Goal: Task Accomplishment & Management: Manage account settings

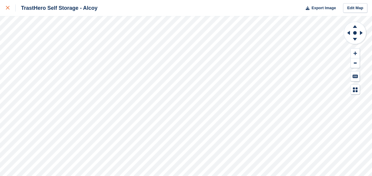
click at [9, 8] on div at bounding box center [11, 7] width 10 height 7
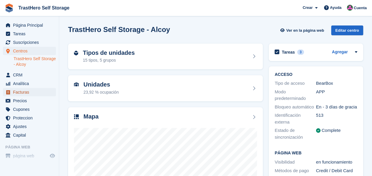
click at [23, 91] on span "Facturas" at bounding box center [31, 92] width 36 height 8
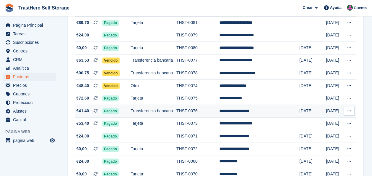
scroll to position [118, 0]
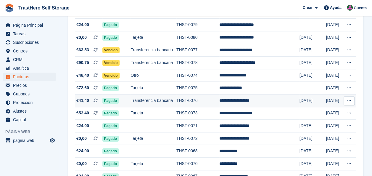
click at [354, 101] on button at bounding box center [349, 100] width 11 height 9
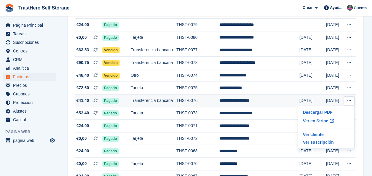
click at [272, 104] on td "**********" at bounding box center [259, 100] width 80 height 13
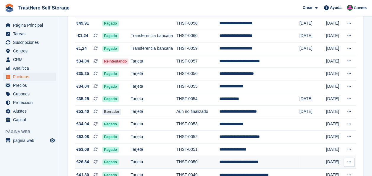
scroll to position [444, 0]
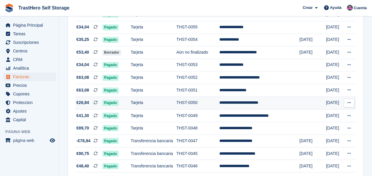
click at [189, 105] on td "THST-0050" at bounding box center [197, 103] width 43 height 13
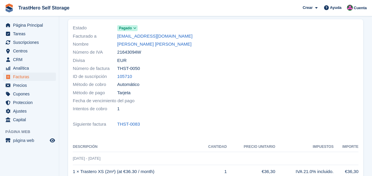
scroll to position [30, 0]
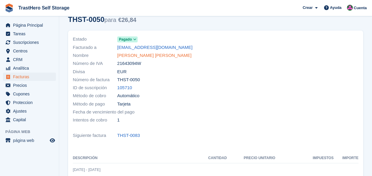
click at [150, 56] on link "CONSUELO ANA JORNET CLAROS" at bounding box center [154, 55] width 74 height 7
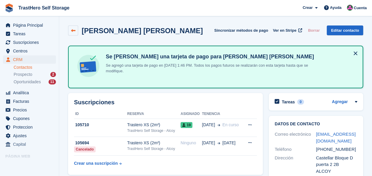
click at [73, 33] on link at bounding box center [73, 30] width 10 height 10
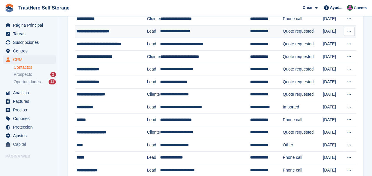
scroll to position [118, 0]
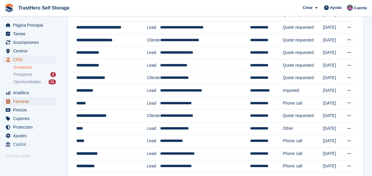
click at [23, 104] on span "Facturas" at bounding box center [31, 101] width 36 height 8
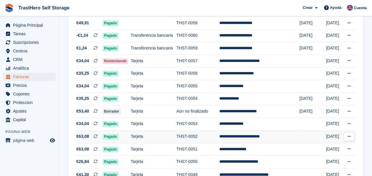
scroll to position [415, 0]
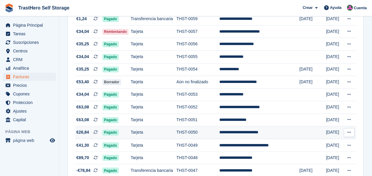
click at [193, 134] on td "THST-0050" at bounding box center [197, 132] width 43 height 13
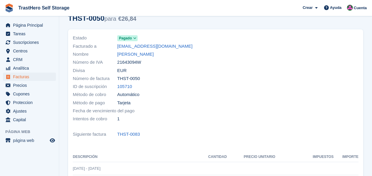
scroll to position [59, 0]
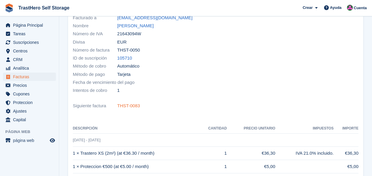
click at [136, 107] on link "THST-0083" at bounding box center [128, 105] width 23 height 7
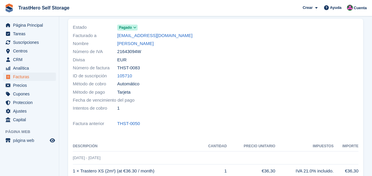
scroll to position [30, 0]
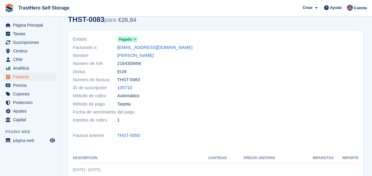
drag, startPoint x: 140, startPoint y: 65, endPoint x: 118, endPoint y: 65, distance: 22.8
click at [118, 65] on span "21643094W" at bounding box center [129, 63] width 24 height 7
copy span "21643094W"
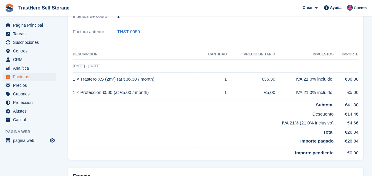
scroll to position [148, 0]
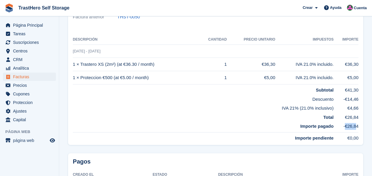
drag, startPoint x: 345, startPoint y: 126, endPoint x: 356, endPoint y: 126, distance: 10.7
click at [356, 126] on td "-€26,84" at bounding box center [346, 127] width 25 height 12
drag, startPoint x: 356, startPoint y: 126, endPoint x: 313, endPoint y: 129, distance: 43.4
click at [313, 129] on td "Importe pagado" at bounding box center [203, 127] width 261 height 12
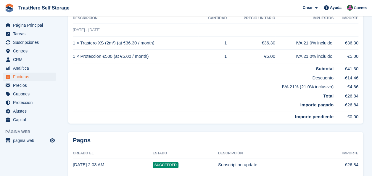
scroll to position [140, 0]
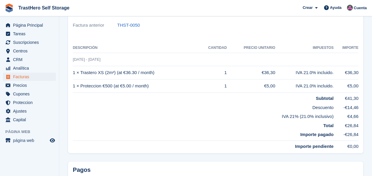
drag, startPoint x: 322, startPoint y: 107, endPoint x: 343, endPoint y: 109, distance: 21.7
click at [343, 109] on tr "Descuento -€14,46" at bounding box center [216, 106] width 286 height 9
click at [270, 117] on td "IVA 21% (21.0% inclusivo)" at bounding box center [203, 115] width 261 height 9
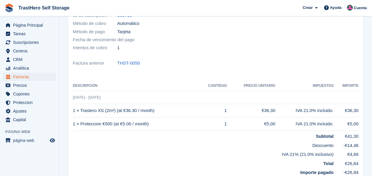
scroll to position [110, 0]
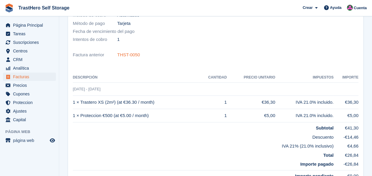
click at [130, 55] on link "THST-0050" at bounding box center [128, 55] width 23 height 7
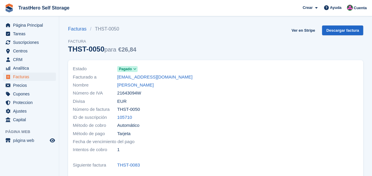
drag, startPoint x: 140, startPoint y: 84, endPoint x: 140, endPoint y: 91, distance: 7.1
click at [140, 84] on link "CONSUELO ANA JORNET CLAROS" at bounding box center [135, 85] width 36 height 7
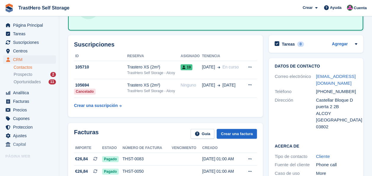
scroll to position [59, 0]
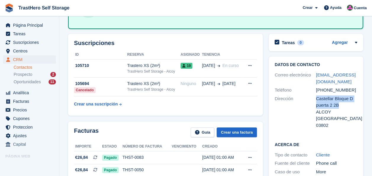
drag, startPoint x: 316, startPoint y: 89, endPoint x: 343, endPoint y: 97, distance: 28.4
click at [343, 97] on div "Castellar Bloque D puerta 2 2B" at bounding box center [336, 101] width 41 height 13
copy div "Castellar Bloque D puerta 2 2B"
click at [20, 101] on span "Facturas" at bounding box center [31, 101] width 36 height 8
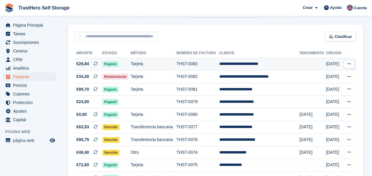
scroll to position [89, 0]
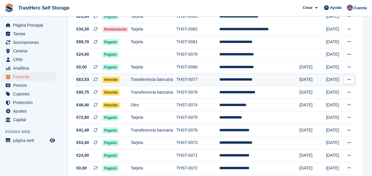
click at [348, 79] on icon at bounding box center [349, 80] width 3 height 4
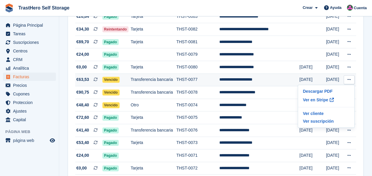
click at [348, 79] on icon at bounding box center [349, 80] width 3 height 4
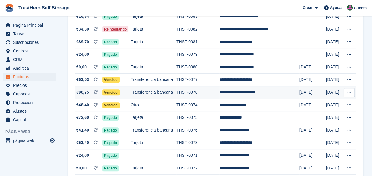
click at [348, 93] on icon at bounding box center [349, 92] width 3 height 4
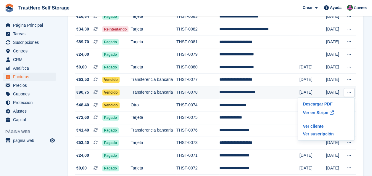
click at [274, 92] on td "**********" at bounding box center [259, 92] width 80 height 13
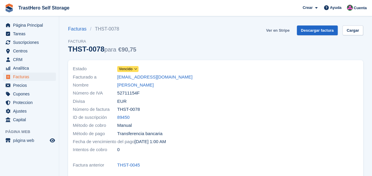
click at [280, 31] on link "Ver en Stripe" at bounding box center [278, 30] width 28 height 10
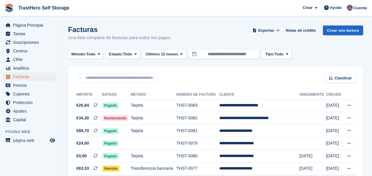
scroll to position [89, 0]
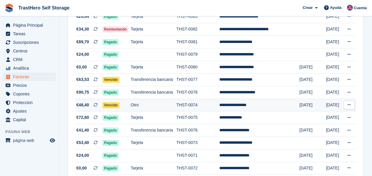
click at [204, 103] on td "THST-0074" at bounding box center [197, 105] width 43 height 13
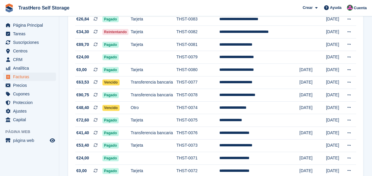
scroll to position [59, 0]
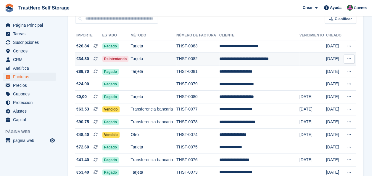
click at [214, 62] on td "THST-0082" at bounding box center [197, 59] width 43 height 13
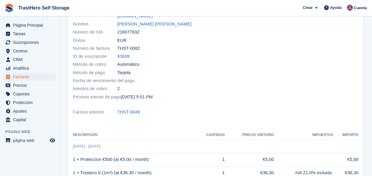
scroll to position [89, 0]
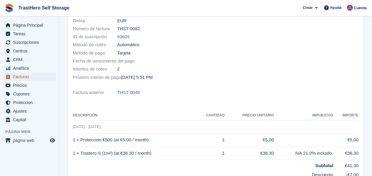
click at [21, 75] on span "Facturas" at bounding box center [31, 77] width 36 height 8
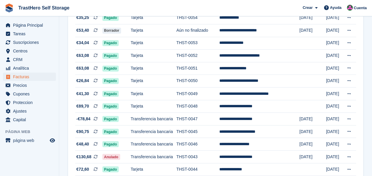
scroll to position [474, 0]
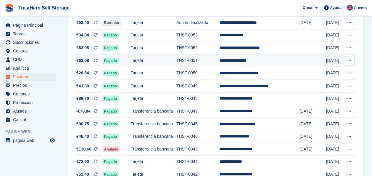
click at [258, 65] on td "**********" at bounding box center [259, 60] width 80 height 13
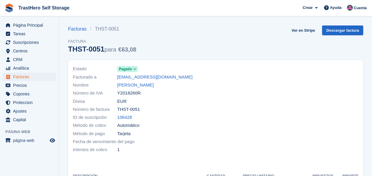
drag, startPoint x: 139, startPoint y: 94, endPoint x: 118, endPoint y: 93, distance: 20.1
click at [118, 93] on span "Y2018260R" at bounding box center [128, 93] width 23 height 7
copy span "Y2018260R"
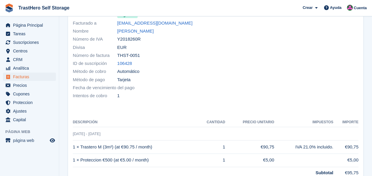
scroll to position [32, 0]
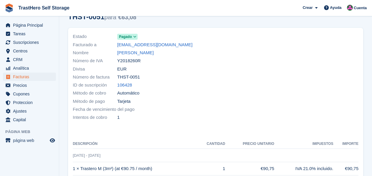
click at [274, 90] on div at bounding box center [289, 77] width 147 height 96
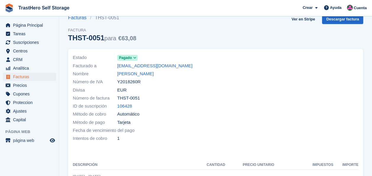
scroll to position [0, 0]
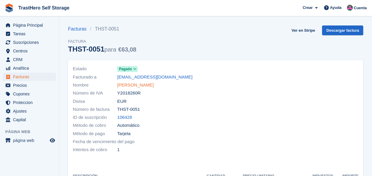
click at [123, 87] on link "Anca Florina Laslo" at bounding box center [135, 85] width 36 height 7
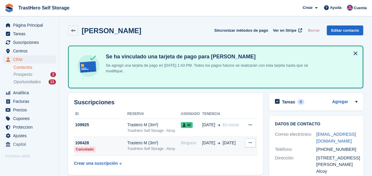
scroll to position [89, 0]
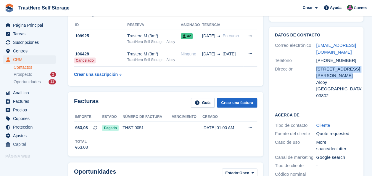
drag, startPoint x: 336, startPoint y: 76, endPoint x: 316, endPoint y: 71, distance: 20.8
click at [316, 71] on div "Calle Mestre Ribera Montes 17" at bounding box center [336, 72] width 41 height 13
copy div "Calle Mestre Ribera Montes 17"
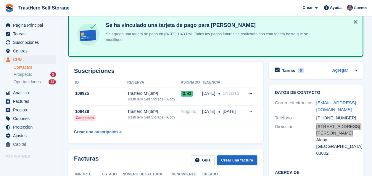
scroll to position [30, 0]
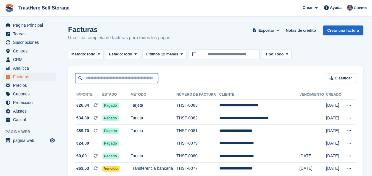
click at [113, 78] on input "text" at bounding box center [116, 78] width 83 height 10
type input "****"
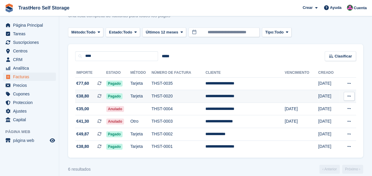
scroll to position [29, 0]
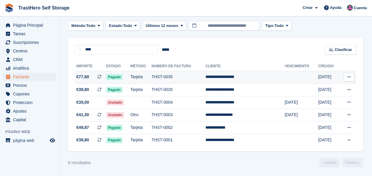
click at [206, 75] on td "THST-0035" at bounding box center [179, 77] width 54 height 13
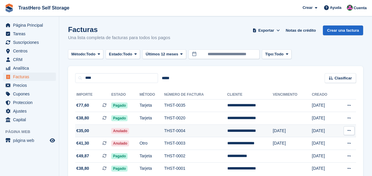
scroll to position [29, 0]
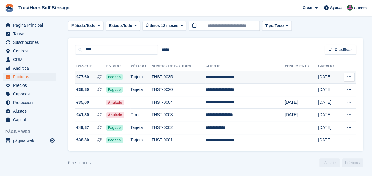
click at [200, 73] on td "THST-0035" at bounding box center [179, 77] width 54 height 13
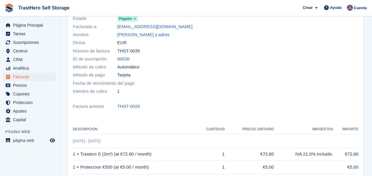
scroll to position [30, 0]
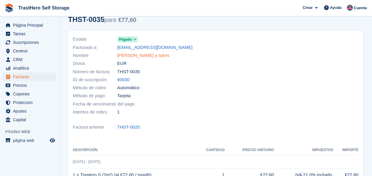
click at [140, 55] on link "Luis pepito y adres" at bounding box center [143, 55] width 52 height 7
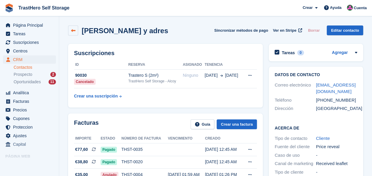
click at [72, 28] on link at bounding box center [73, 30] width 10 height 10
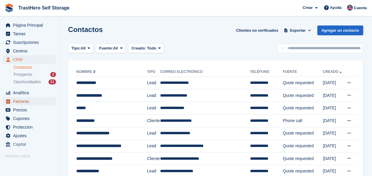
click at [19, 98] on span "Facturas" at bounding box center [31, 101] width 36 height 8
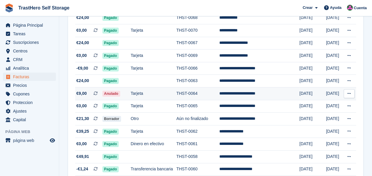
scroll to position [266, 0]
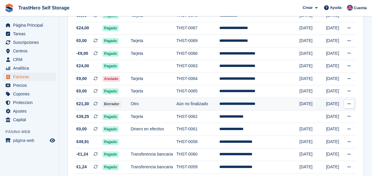
click at [343, 105] on td "Ver cliente Ver suscripción" at bounding box center [349, 104] width 13 height 13
click at [345, 105] on button at bounding box center [349, 103] width 11 height 9
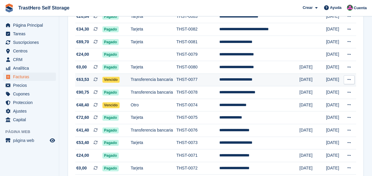
scroll to position [118, 0]
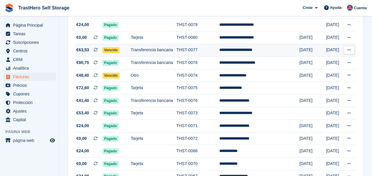
click at [156, 53] on td "Transferencia bancaria" at bounding box center [154, 50] width 46 height 13
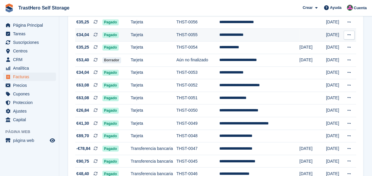
scroll to position [415, 0]
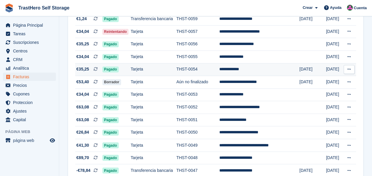
click at [219, 71] on td "THST-0054" at bounding box center [197, 69] width 43 height 13
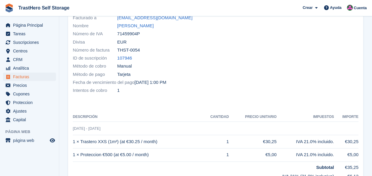
scroll to position [30, 0]
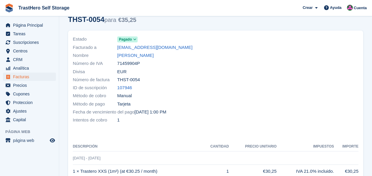
click at [124, 60] on span "71459904P" at bounding box center [128, 63] width 23 height 7
copy span "71459904P"
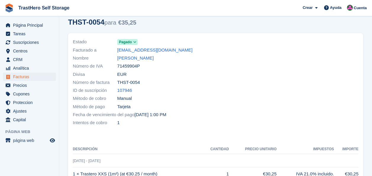
scroll to position [21, 0]
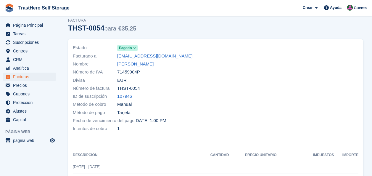
click at [289, 80] on div at bounding box center [289, 88] width 147 height 96
click at [131, 62] on link "[PERSON_NAME]" at bounding box center [135, 64] width 36 height 7
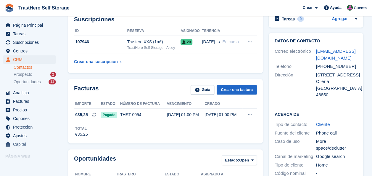
scroll to position [89, 0]
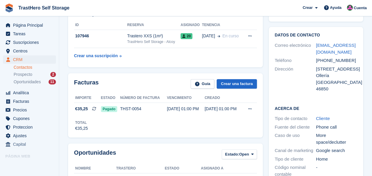
drag, startPoint x: 315, startPoint y: 69, endPoint x: 340, endPoint y: 76, distance: 26.2
click at [340, 76] on div "Dirección [STREET_ADDRESS] [GEOGRAPHIC_DATA] España 46850" at bounding box center [316, 79] width 83 height 28
copy div "Dirección [STREET_ADDRESS]"
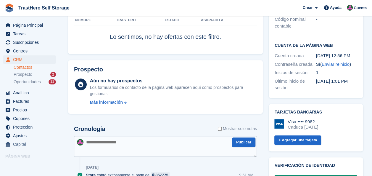
scroll to position [148, 0]
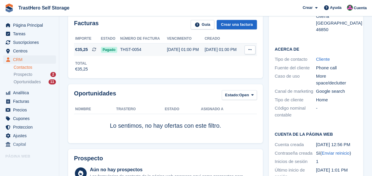
click at [190, 51] on div "[DATE] 01:00 PM" at bounding box center [186, 49] width 38 height 6
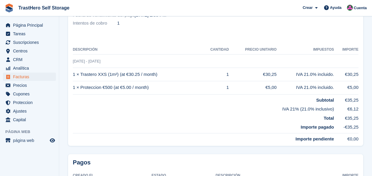
scroll to position [118, 0]
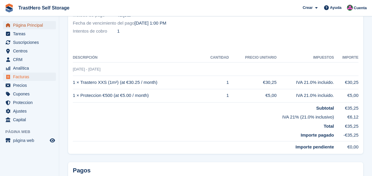
click at [24, 27] on span "Página Principal" at bounding box center [31, 25] width 36 height 8
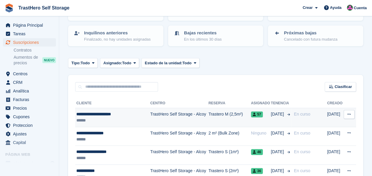
scroll to position [89, 0]
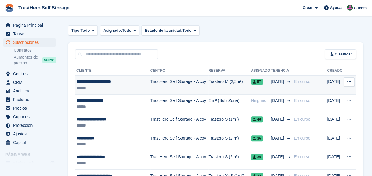
click at [194, 81] on td "TrastHero Self Storage - Alcoy" at bounding box center [179, 85] width 58 height 19
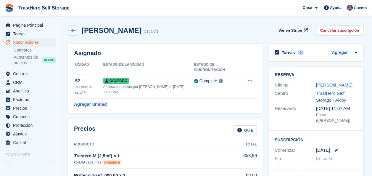
scroll to position [59, 0]
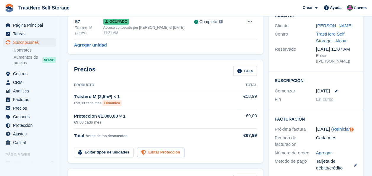
click at [162, 147] on link "Editar Proteccion" at bounding box center [160, 152] width 47 height 10
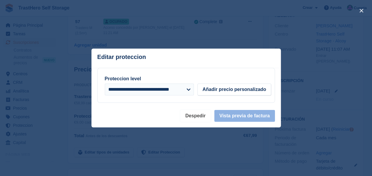
click at [207, 118] on button "Despedir" at bounding box center [195, 116] width 30 height 12
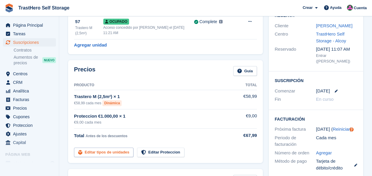
click at [108, 147] on link "Editar tipos de unidades" at bounding box center [104, 152] width 60 height 10
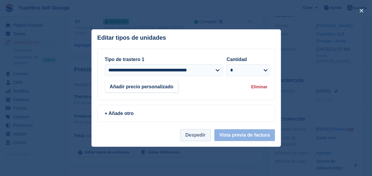
click at [195, 132] on button "Despedir" at bounding box center [195, 135] width 30 height 12
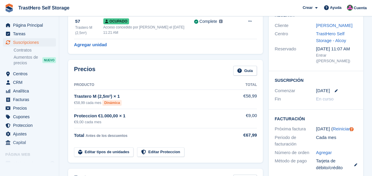
scroll to position [89, 0]
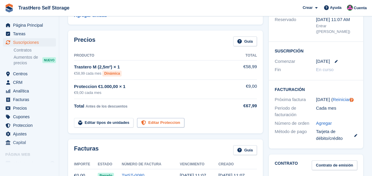
click at [149, 118] on link "Editar Proteccion" at bounding box center [160, 123] width 47 height 10
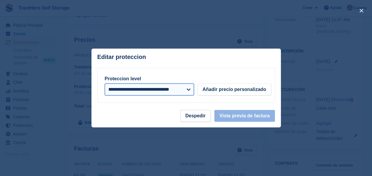
click at [163, 94] on select "**********" at bounding box center [149, 89] width 89 height 12
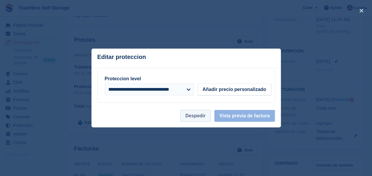
click at [185, 115] on button "Despedir" at bounding box center [195, 116] width 30 height 12
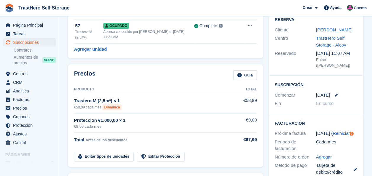
scroll to position [30, 0]
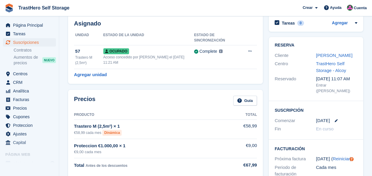
click at [179, 142] on div "Proteccion €1.000,00 × 1" at bounding box center [155, 145] width 163 height 7
click at [226, 142] on div "Proteccion €1.000,00 × 1" at bounding box center [155, 145] width 163 height 7
click at [115, 142] on div "Proteccion €1.000,00 × 1" at bounding box center [155, 145] width 163 height 7
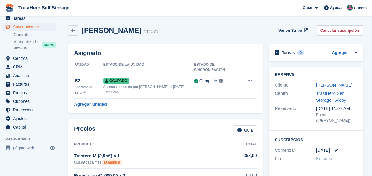
scroll to position [24, 0]
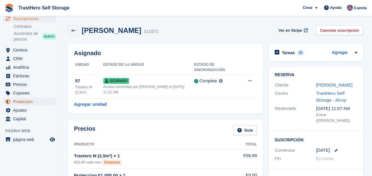
click at [31, 99] on span "Proteccion" at bounding box center [31, 101] width 36 height 8
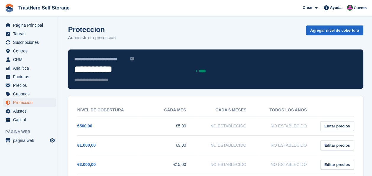
scroll to position [51, 0]
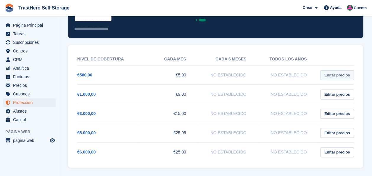
click at [329, 75] on link "Editar precios" at bounding box center [337, 75] width 34 height 10
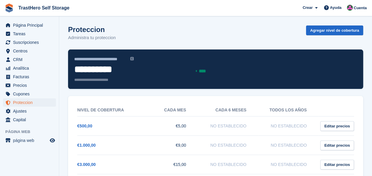
scroll to position [51, 0]
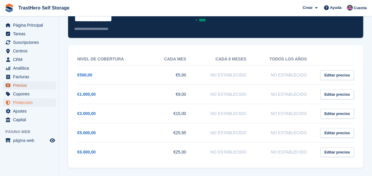
click at [36, 88] on span "Precios" at bounding box center [31, 85] width 36 height 8
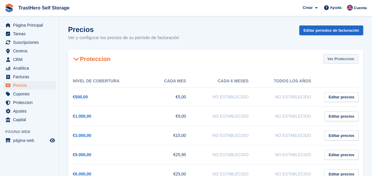
click at [342, 62] on link "Ver Proteccion" at bounding box center [340, 59] width 35 height 10
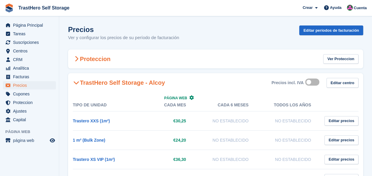
click at [131, 56] on div "Proteccion Ver Proteccion" at bounding box center [215, 58] width 295 height 19
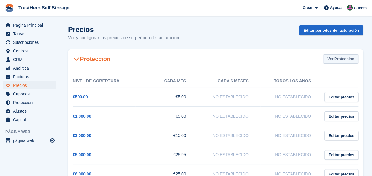
click at [352, 60] on link "Ver Proteccion" at bounding box center [340, 59] width 35 height 10
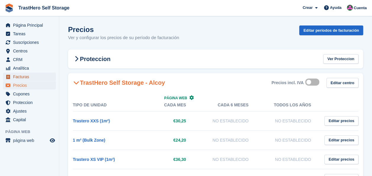
click at [29, 76] on span "Facturas" at bounding box center [31, 77] width 36 height 8
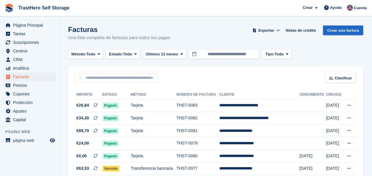
click at [370, 0] on div "Crear Suscripción Factura Contacto Trato Descuento Página Ayuda Soporte de chat…" at bounding box center [335, 8] width 70 height 16
click at [364, 8] on span "Cuenta" at bounding box center [360, 8] width 13 height 6
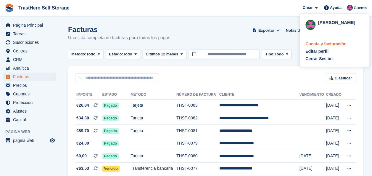
click at [324, 45] on div "Cuenta y facturación" at bounding box center [326, 44] width 41 height 6
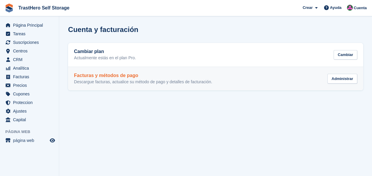
click at [152, 83] on p "Descargue facturas, actualice su método de pago y detalles de facturación." at bounding box center [143, 81] width 138 height 5
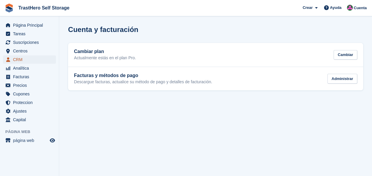
click at [29, 57] on span "CRM" at bounding box center [31, 59] width 36 height 8
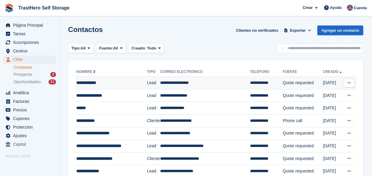
click at [162, 88] on td "**********" at bounding box center [205, 83] width 90 height 13
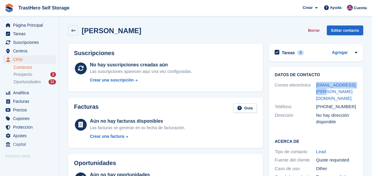
drag, startPoint x: 323, startPoint y: 91, endPoint x: 315, endPoint y: 86, distance: 9.5
click at [315, 86] on div "Correo electrónico ani.fdz@hotmail.com" at bounding box center [316, 92] width 83 height 22
copy div "Correo electrónico ani.fdz@hotmail.com"
click at [29, 76] on span "Prospecto" at bounding box center [23, 75] width 19 height 6
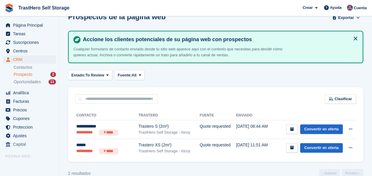
scroll to position [23, 0]
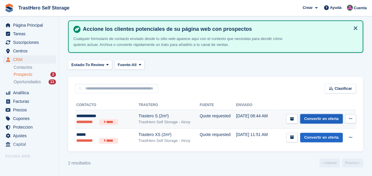
click at [323, 119] on link "Convertir en oferta" at bounding box center [321, 119] width 43 height 10
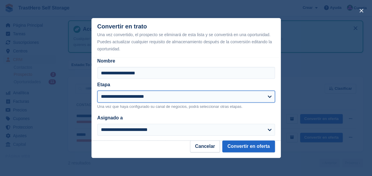
click at [123, 99] on select "**********" at bounding box center [186, 97] width 178 height 12
click at [97, 91] on select "**********" at bounding box center [186, 97] width 178 height 12
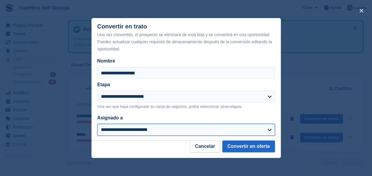
click at [156, 132] on select "**********" at bounding box center [186, 130] width 178 height 12
select select "****"
click at [97, 124] on select "**********" at bounding box center [186, 130] width 178 height 12
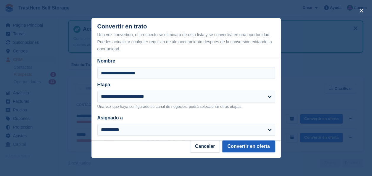
click at [231, 144] on button "Convertir en oferta" at bounding box center [248, 146] width 52 height 12
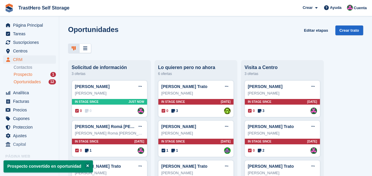
click at [30, 77] on span "Prospecto" at bounding box center [23, 75] width 19 height 6
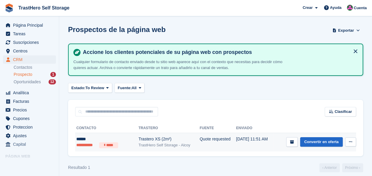
click at [354, 138] on button at bounding box center [350, 141] width 11 height 9
click at [332, 173] on p "Eliminar prospecto" at bounding box center [328, 174] width 52 height 8
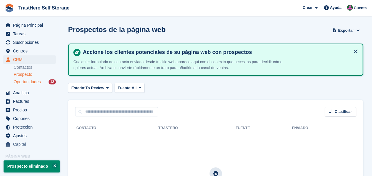
click at [20, 84] on span "Oportunidades" at bounding box center [27, 82] width 27 height 6
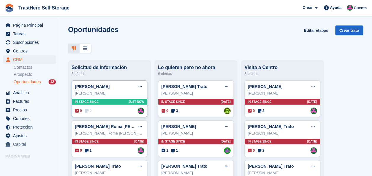
click at [112, 96] on div "Ana Fernández" at bounding box center [109, 93] width 69 height 6
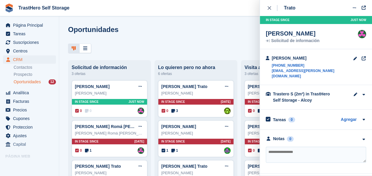
click at [132, 37] on div "Oportunidades Editar etapas Crear trato" at bounding box center [215, 33] width 295 height 17
click at [273, 11] on button "close" at bounding box center [272, 8] width 13 height 16
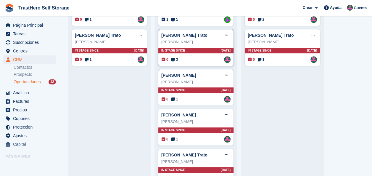
scroll to position [147, 0]
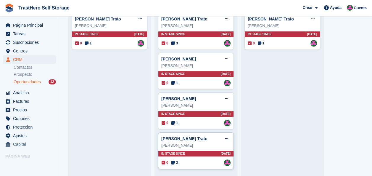
click at [203, 144] on div "Carlos Lloret" at bounding box center [195, 145] width 69 height 6
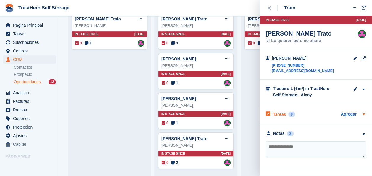
click at [289, 111] on div "Tareas 0" at bounding box center [280, 114] width 29 height 8
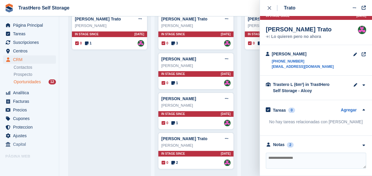
scroll to position [8, 0]
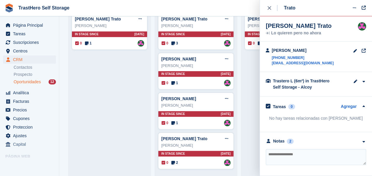
click at [285, 136] on div "**********" at bounding box center [316, 154] width 112 height 44
click at [282, 137] on div "**********" at bounding box center [316, 154] width 112 height 44
click at [283, 139] on div "Notas" at bounding box center [279, 141] width 12 height 6
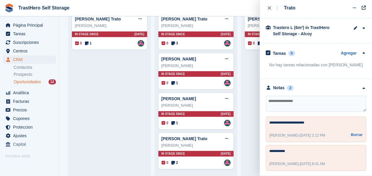
scroll to position [61, 0]
click at [321, 102] on textarea at bounding box center [316, 103] width 100 height 16
type textarea "**********"
drag, startPoint x: 314, startPoint y: 101, endPoint x: 256, endPoint y: 99, distance: 57.5
click at [256, 99] on body "TrastHero Self Storage Crear Suscripción Factura Contacto Trato Descuento Págin…" at bounding box center [186, 88] width 372 height 176
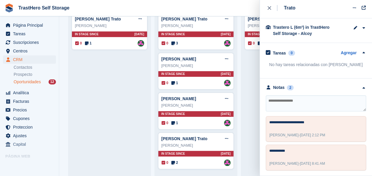
click at [112, 83] on div "Ana Fernández Trato Editar trato Marcar como ganado Marcar como perdido Elimina…" at bounding box center [110, 52] width 76 height 239
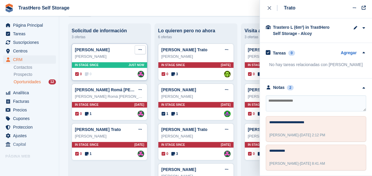
scroll to position [59, 0]
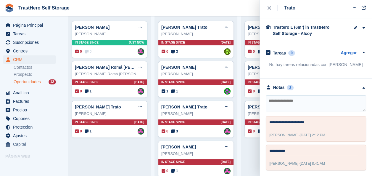
click at [249, 144] on div "Pablo Santos Editar trato Marcar como ganado Marcar como perdido Eliminar trato…" at bounding box center [283, 140] width 76 height 239
click at [272, 8] on div "close" at bounding box center [273, 8] width 10 height 6
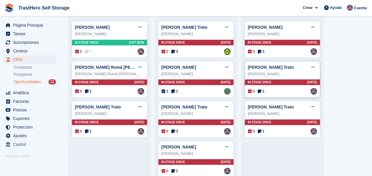
click at [298, 76] on div "Josefa Martínez Castaño" at bounding box center [282, 74] width 69 height 6
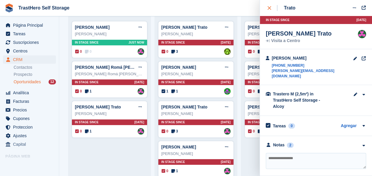
click at [268, 10] on div "close" at bounding box center [273, 8] width 10 height 6
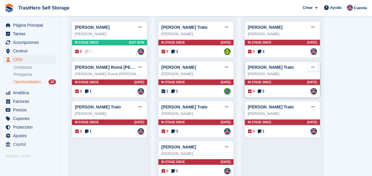
click at [314, 68] on icon at bounding box center [312, 67] width 3 height 4
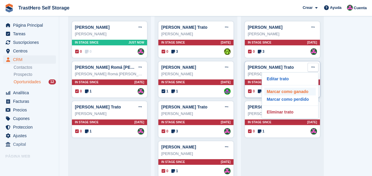
click at [303, 94] on p "Marcar como ganado" at bounding box center [290, 92] width 52 height 8
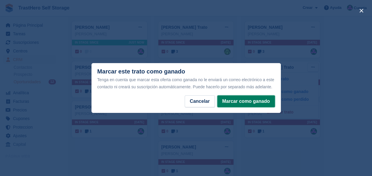
click at [250, 105] on button "Marcar como ganado" at bounding box center [246, 101] width 58 height 12
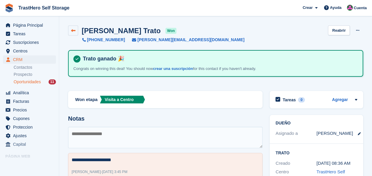
click at [73, 34] on link at bounding box center [73, 30] width 10 height 10
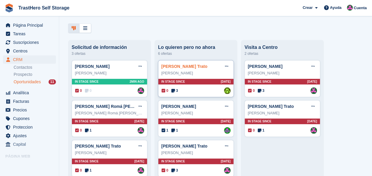
scroll to position [30, 0]
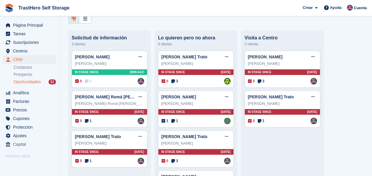
click at [205, 40] on div "Lo quieren pero no ahora" at bounding box center [196, 37] width 76 height 5
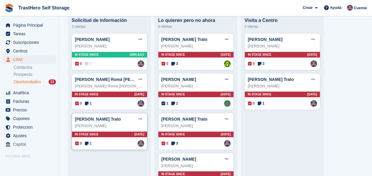
scroll to position [59, 0]
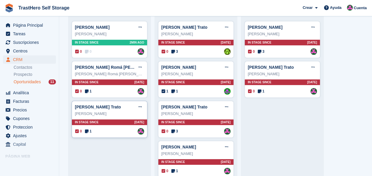
click at [114, 114] on div "Ignacio Olcina Botella" at bounding box center [109, 114] width 69 height 6
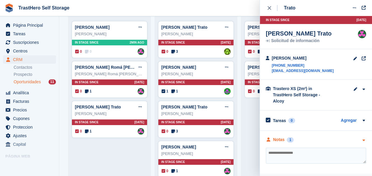
click at [283, 136] on div "Notas" at bounding box center [279, 139] width 12 height 6
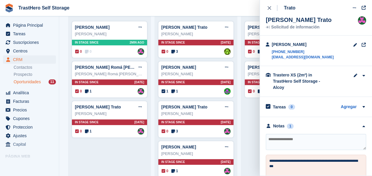
scroll to position [25, 0]
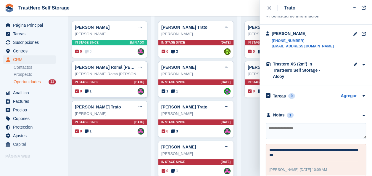
click at [92, 72] on div "Isabel Romá Ferre" at bounding box center [109, 74] width 69 height 6
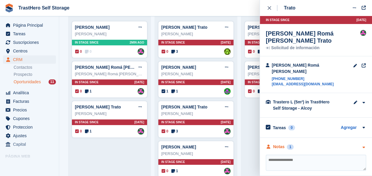
click at [282, 144] on div "Notas" at bounding box center [279, 147] width 12 height 6
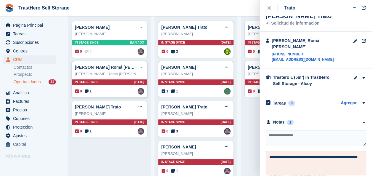
click at [111, 74] on div "Isabel Romá Ferre" at bounding box center [109, 74] width 69 height 6
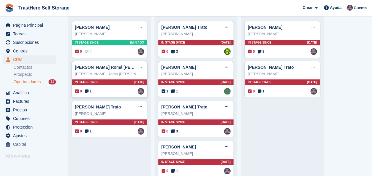
click at [96, 93] on div "0 1 Asignado a Marua Grioui" at bounding box center [109, 91] width 69 height 7
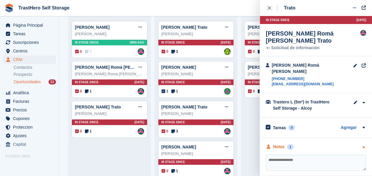
click at [279, 144] on div "Notas" at bounding box center [279, 147] width 12 height 6
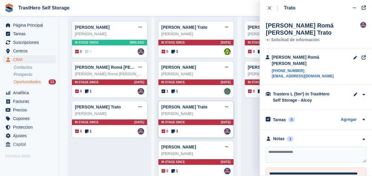
scroll to position [0, 0]
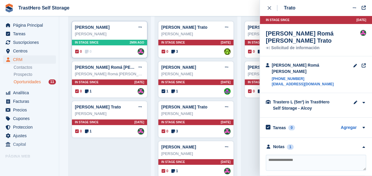
click at [118, 34] on div "Ana Fernández" at bounding box center [109, 34] width 69 height 6
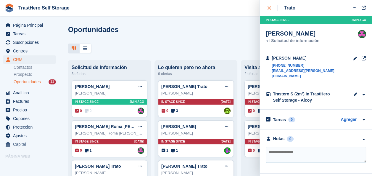
click at [269, 10] on div "close" at bounding box center [273, 8] width 10 height 6
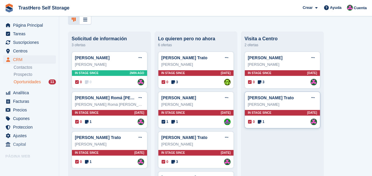
scroll to position [59, 0]
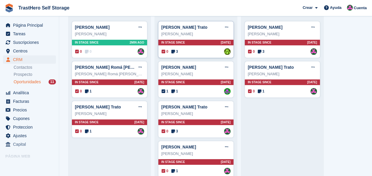
click at [191, 34] on div "Jorge Tortosa" at bounding box center [195, 34] width 69 height 6
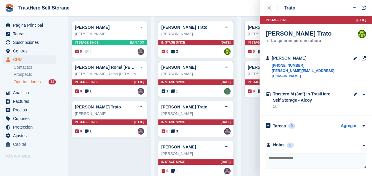
click at [246, 117] on div "Pablo Santos Editar trato Marcar como ganado Marcar como perdido Eliminar trato…" at bounding box center [283, 140] width 76 height 239
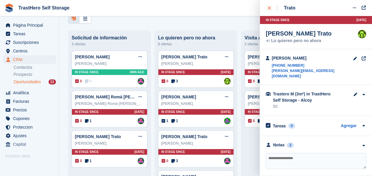
click at [272, 9] on div "close" at bounding box center [273, 8] width 10 height 6
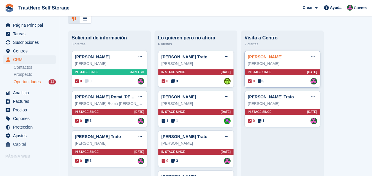
click at [262, 59] on link "Pablo Santos" at bounding box center [265, 56] width 35 height 5
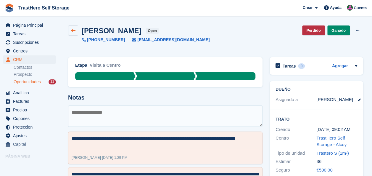
click at [78, 32] on link at bounding box center [73, 30] width 10 height 10
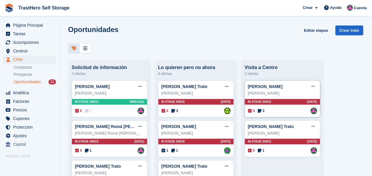
click at [256, 109] on div "0 3 Asignado a Marua Grioui" at bounding box center [282, 110] width 69 height 7
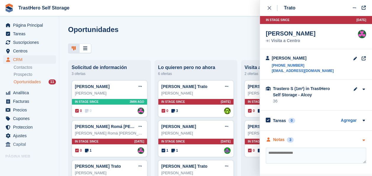
click at [278, 141] on div "Notas" at bounding box center [279, 139] width 12 height 6
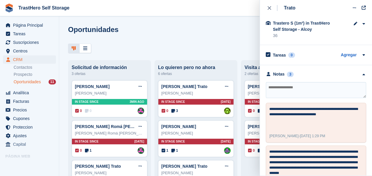
scroll to position [89, 0]
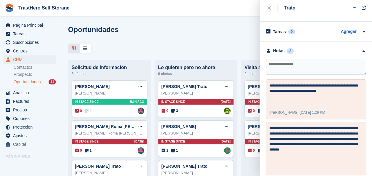
click at [213, 44] on div at bounding box center [215, 49] width 295 height 10
click at [273, 6] on div "close" at bounding box center [273, 8] width 10 height 6
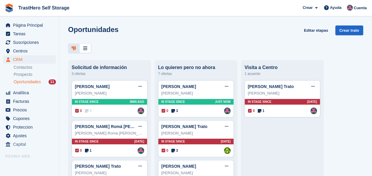
click at [247, 32] on div "Oportunidades Editar etapas Crear trato" at bounding box center [215, 33] width 295 height 17
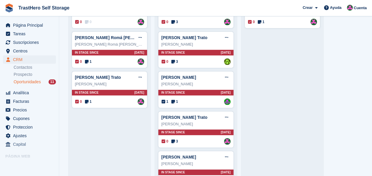
scroll to position [30, 0]
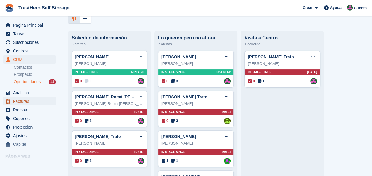
click at [15, 102] on span "Facturas" at bounding box center [31, 101] width 36 height 8
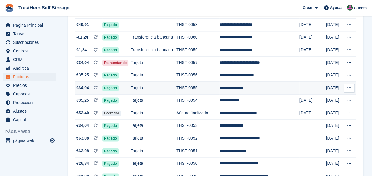
scroll to position [385, 0]
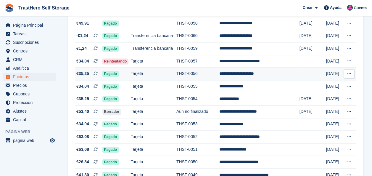
click at [226, 74] on td "**********" at bounding box center [259, 74] width 80 height 13
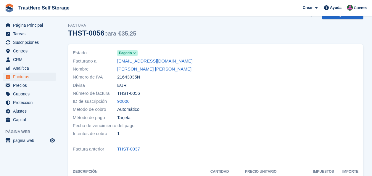
scroll to position [30, 0]
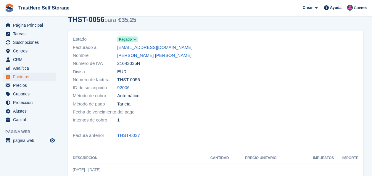
click at [137, 64] on span "21643035N" at bounding box center [128, 63] width 23 height 7
copy span "21643035N"
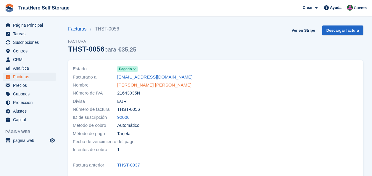
click at [141, 84] on link "[PERSON_NAME] [PERSON_NAME]" at bounding box center [154, 85] width 74 height 7
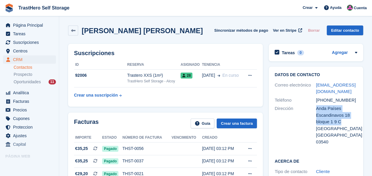
drag, startPoint x: 315, startPoint y: 107, endPoint x: 340, endPoint y: 124, distance: 29.5
click at [340, 124] on div "Dirección Anda Países Escandinavos 18 bloque 1 9 C [GEOGRAPHIC_DATA] España 035…" at bounding box center [316, 125] width 83 height 42
copy div "Dirección Anda Países Escandinavos 18 bloque 1 9 C"
click at [75, 34] on link at bounding box center [73, 30] width 10 height 10
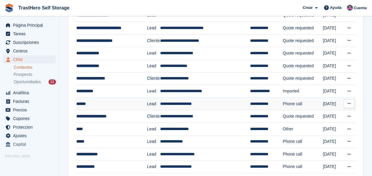
scroll to position [118, 0]
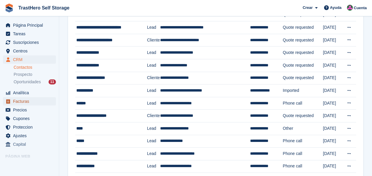
click at [31, 104] on span "Facturas" at bounding box center [31, 101] width 36 height 8
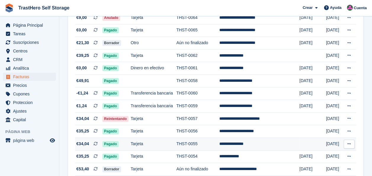
scroll to position [355, 0]
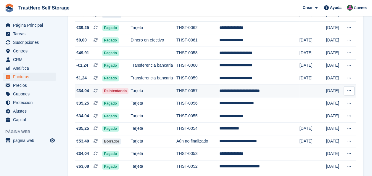
click at [241, 88] on td "**********" at bounding box center [259, 90] width 80 height 13
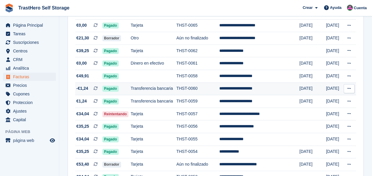
scroll to position [326, 0]
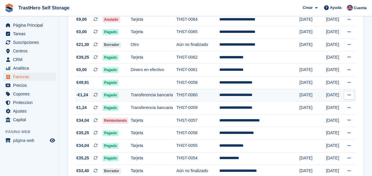
click at [244, 98] on td "**********" at bounding box center [259, 95] width 80 height 13
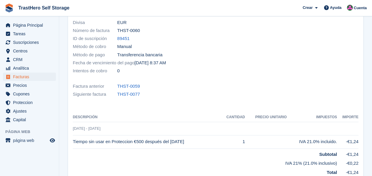
scroll to position [30, 0]
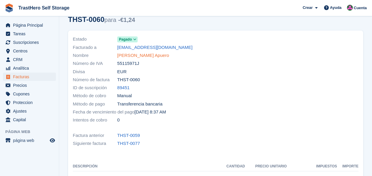
click at [148, 55] on link "Walter Argumedo Apuero" at bounding box center [143, 55] width 52 height 7
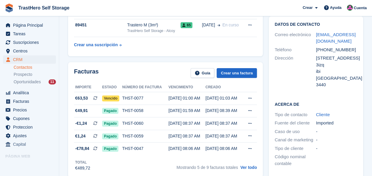
scroll to position [59, 0]
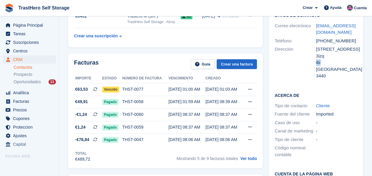
drag, startPoint x: 322, startPoint y: 58, endPoint x: 316, endPoint y: 52, distance: 8.2
click at [316, 59] on div "ibi" at bounding box center [336, 62] width 41 height 7
drag, startPoint x: 316, startPoint y: 52, endPoint x: 352, endPoint y: 52, distance: 35.8
click at [353, 52] on div "Calle jijona 1 3izq" at bounding box center [336, 52] width 41 height 13
drag, startPoint x: 349, startPoint y: 50, endPoint x: 315, endPoint y: 50, distance: 34.1
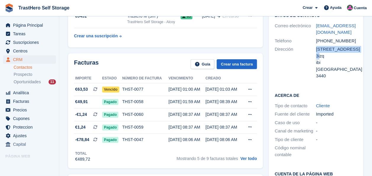
click at [315, 50] on div "Dirección Calle jijona 1 3izq ibi España 3440" at bounding box center [316, 62] width 83 height 35
copy div "Dirección Calle jijona 1 3izq"
click at [126, 86] on div "THST-0077" at bounding box center [145, 89] width 46 height 6
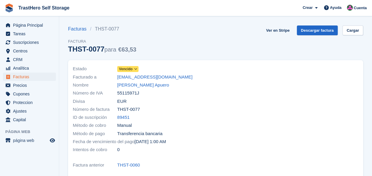
click at [123, 70] on span "Vencido" at bounding box center [126, 68] width 14 height 5
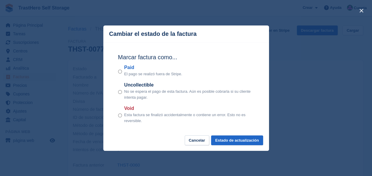
click at [69, 82] on div "close" at bounding box center [186, 88] width 372 height 176
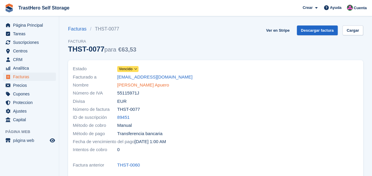
click at [131, 87] on link "[PERSON_NAME] Apuero" at bounding box center [143, 85] width 52 height 7
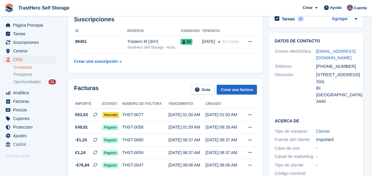
scroll to position [59, 0]
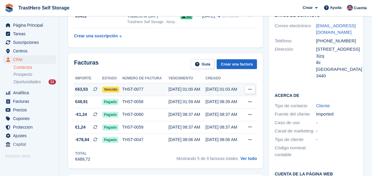
click at [175, 89] on div "[DATE] 01:00 AM" at bounding box center [186, 89] width 37 height 6
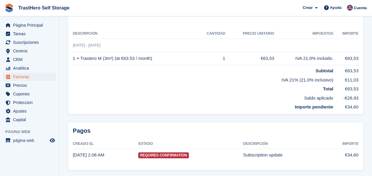
scroll to position [144, 0]
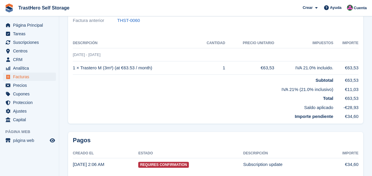
click at [329, 109] on td "Saldo aplicado" at bounding box center [203, 106] width 261 height 9
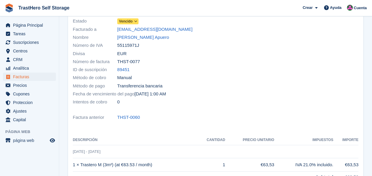
scroll to position [0, 0]
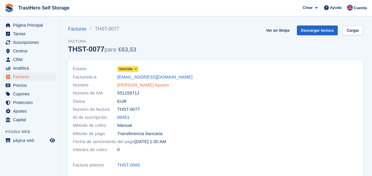
click at [126, 82] on link "[PERSON_NAME] Apuero" at bounding box center [143, 85] width 52 height 7
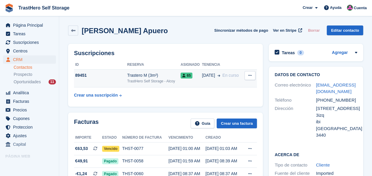
click at [157, 85] on td "Trastero M (3m²) TrastHero Self Storage - Alcoy" at bounding box center [154, 78] width 54 height 18
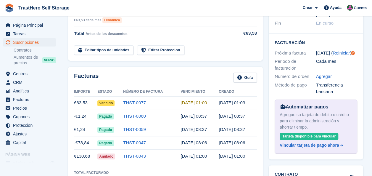
scroll to position [148, 0]
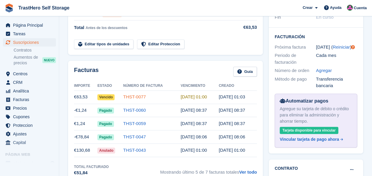
click at [126, 94] on link "THST-0077" at bounding box center [134, 96] width 23 height 5
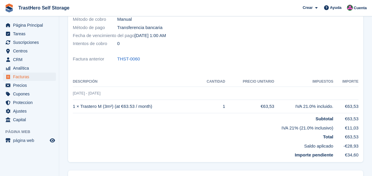
scroll to position [115, 0]
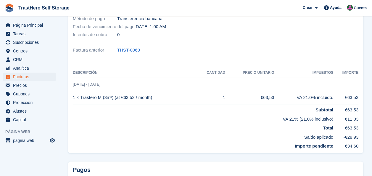
click at [325, 136] on td "Saldo aplicado" at bounding box center [203, 135] width 261 height 9
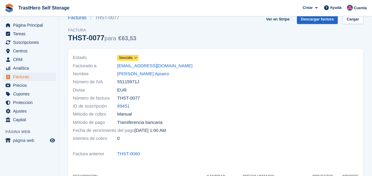
scroll to position [0, 0]
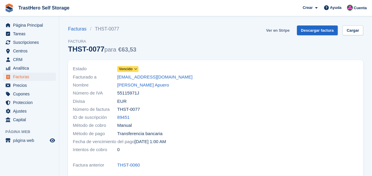
click at [277, 29] on link "Ver en Stripe" at bounding box center [278, 30] width 28 height 10
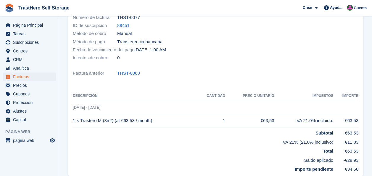
scroll to position [148, 0]
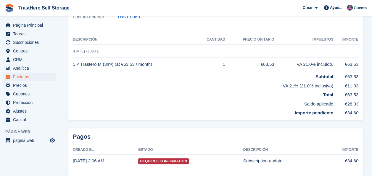
click at [297, 113] on strong "Importe pendiente" at bounding box center [314, 112] width 38 height 5
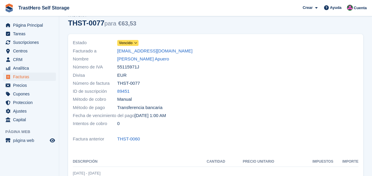
scroll to position [0, 0]
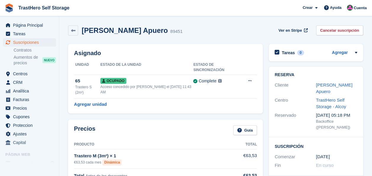
scroll to position [148, 0]
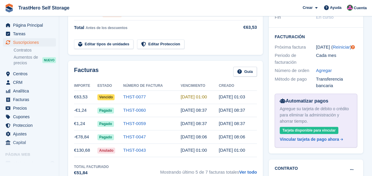
click at [189, 94] on time "2 Oct, 01:00" at bounding box center [194, 96] width 26 height 5
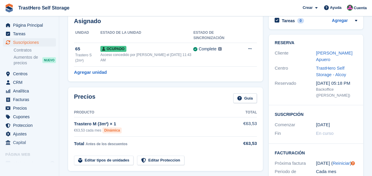
scroll to position [0, 0]
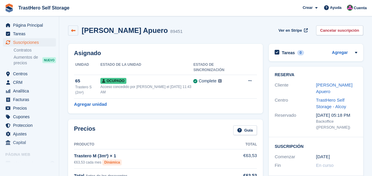
click at [75, 31] on icon at bounding box center [73, 30] width 4 height 4
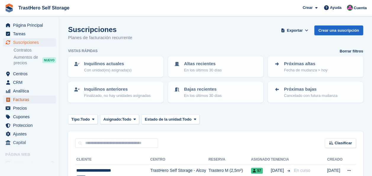
click at [32, 99] on span "Facturas" at bounding box center [31, 99] width 36 height 8
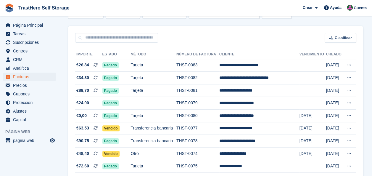
scroll to position [30, 0]
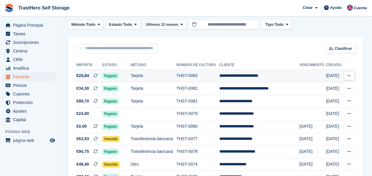
click at [237, 78] on td "**********" at bounding box center [259, 76] width 80 height 13
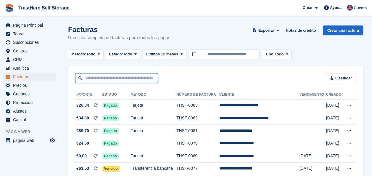
click at [129, 78] on input "text" at bounding box center [116, 78] width 83 height 10
type input "*****"
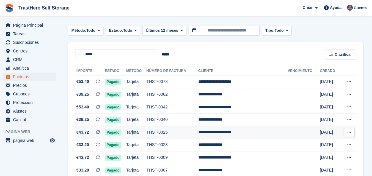
scroll to position [54, 0]
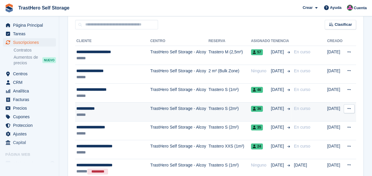
scroll to position [178, 0]
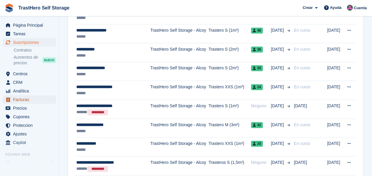
click at [21, 99] on span "Facturas" at bounding box center [31, 99] width 36 height 8
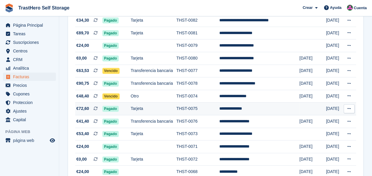
scroll to position [89, 0]
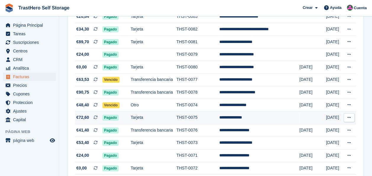
click at [241, 118] on td "**********" at bounding box center [259, 117] width 80 height 13
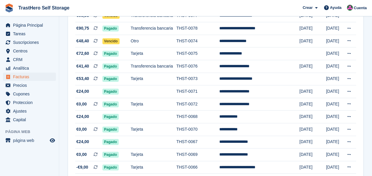
scroll to position [144, 0]
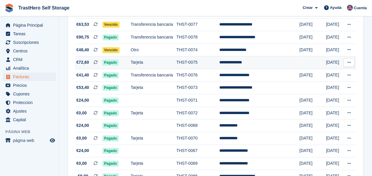
click at [251, 60] on td "**********" at bounding box center [259, 62] width 80 height 13
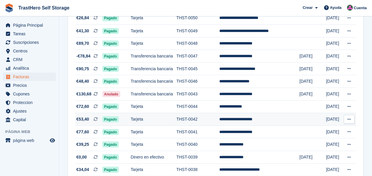
scroll to position [588, 0]
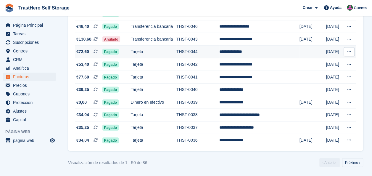
click at [237, 53] on td "**********" at bounding box center [259, 52] width 80 height 13
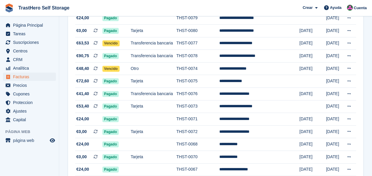
scroll to position [114, 0]
